Goal: Task Accomplishment & Management: Use online tool/utility

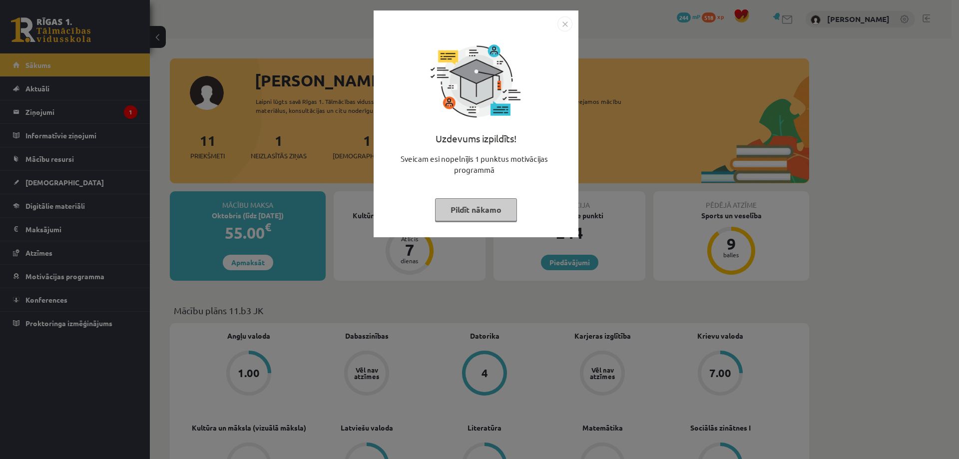
click at [489, 216] on button "Pildīt nākamo" at bounding box center [476, 209] width 82 height 23
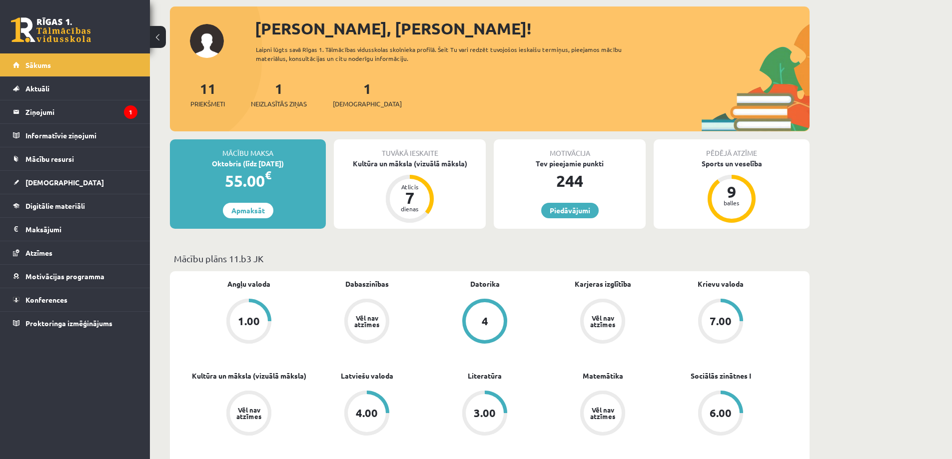
scroll to position [150, 0]
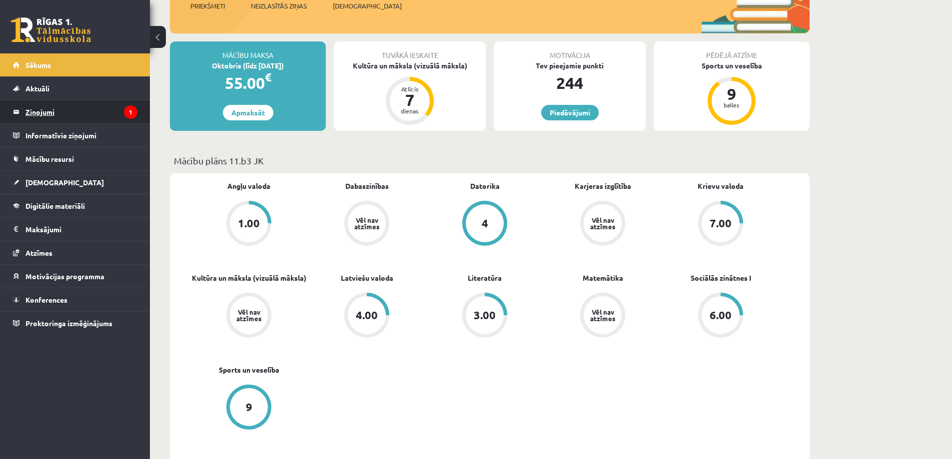
click at [64, 114] on legend "Ziņojumi 1" at bounding box center [81, 111] width 112 height 23
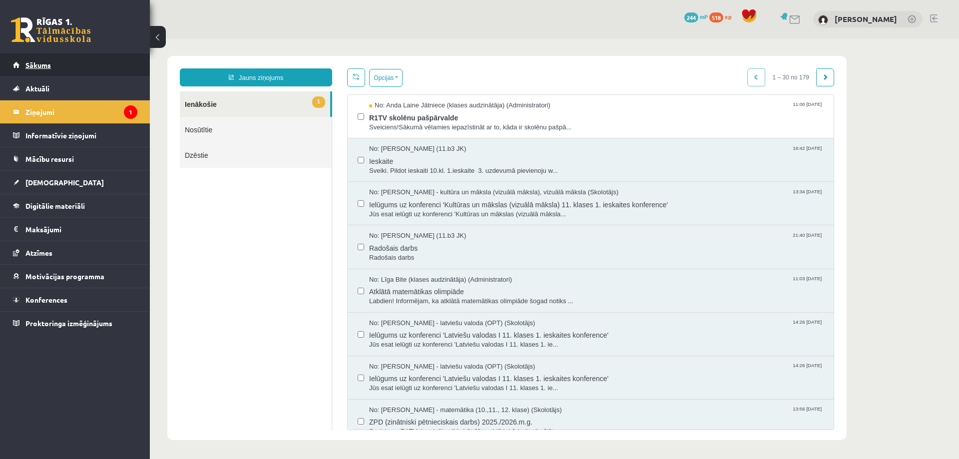
click at [119, 72] on link "Sākums" at bounding box center [75, 64] width 124 height 23
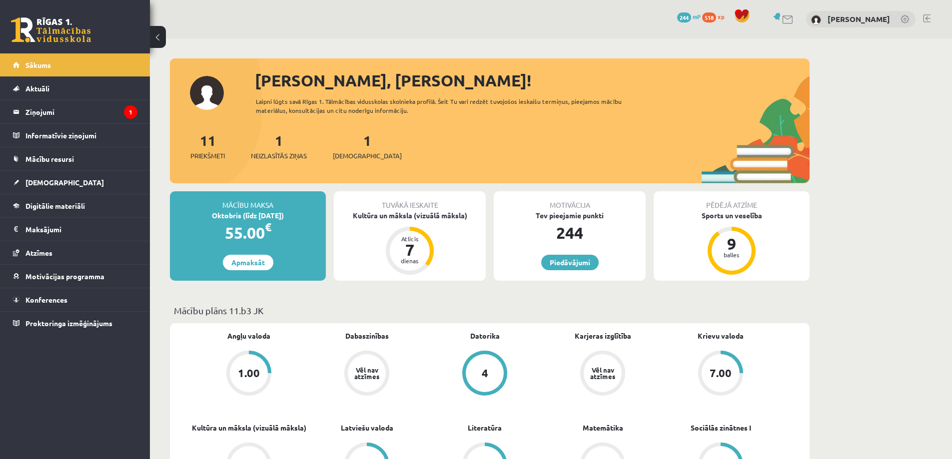
click at [929, 21] on link at bounding box center [926, 18] width 7 height 8
